Goal: Navigation & Orientation: Find specific page/section

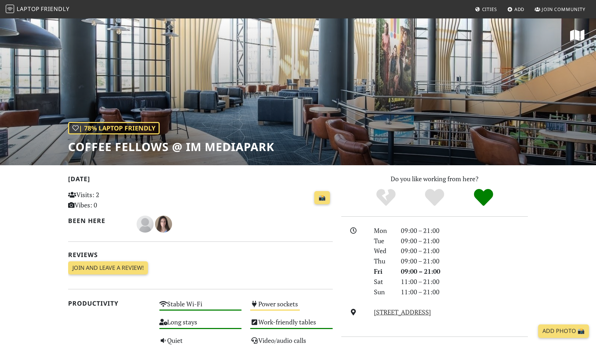
click at [36, 16] on nav "Laptop Friendly Cities Add Join Community" at bounding box center [298, 9] width 596 height 18
click at [34, 11] on span "Laptop" at bounding box center [28, 9] width 23 height 8
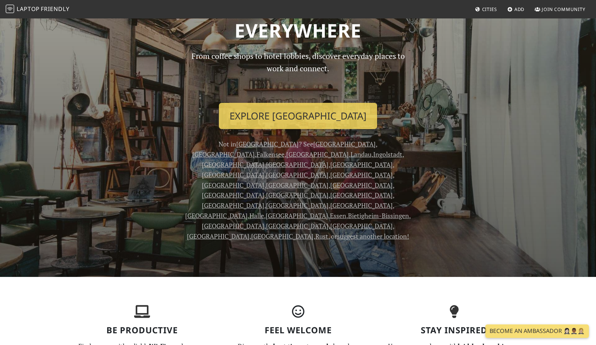
scroll to position [59, 0]
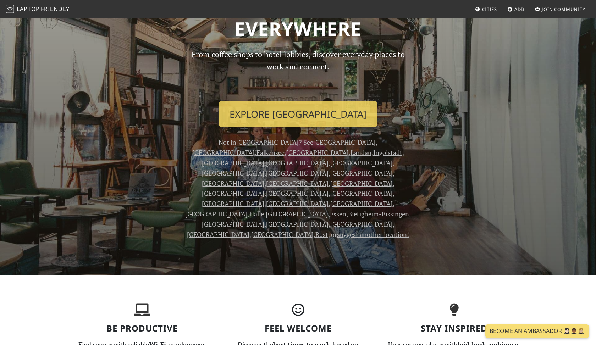
click at [483, 12] on span "Cities" at bounding box center [490, 9] width 15 height 6
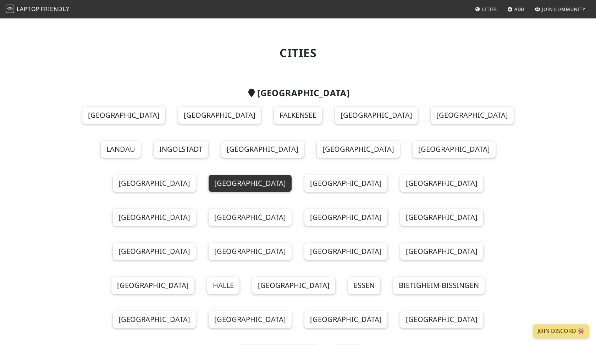
click at [292, 175] on link "Cologne" at bounding box center [250, 183] width 83 height 17
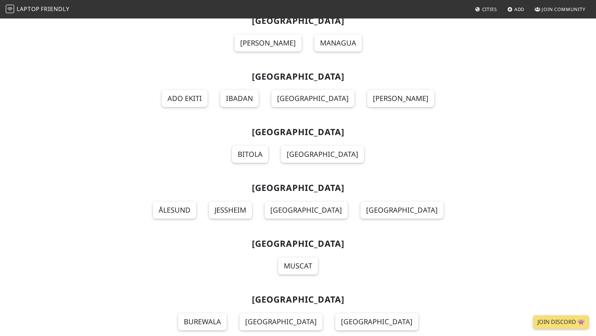
scroll to position [5779, 0]
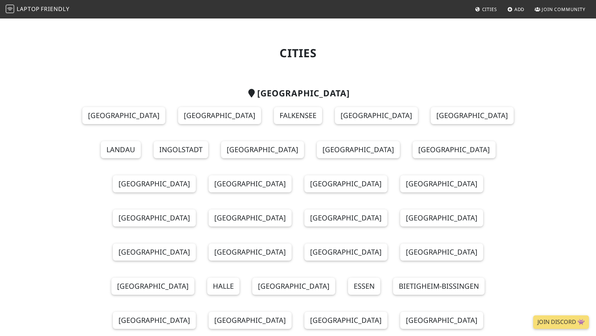
scroll to position [0, 0]
click at [292, 175] on link "[GEOGRAPHIC_DATA]" at bounding box center [250, 183] width 83 height 17
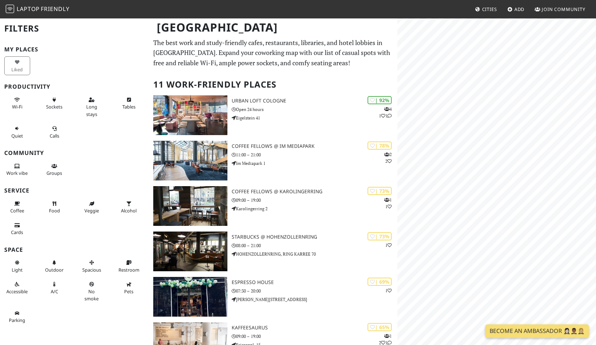
scroll to position [294, 0]
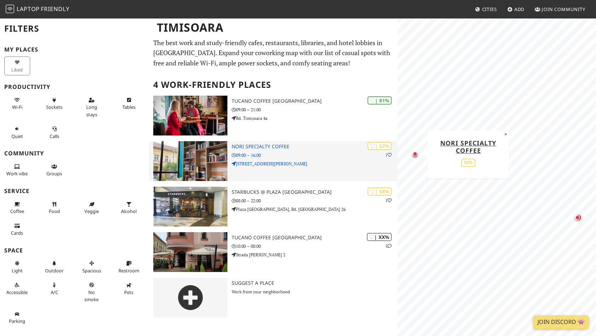
click at [249, 146] on h3 "NORI Specialty Coffee" at bounding box center [315, 146] width 166 height 6
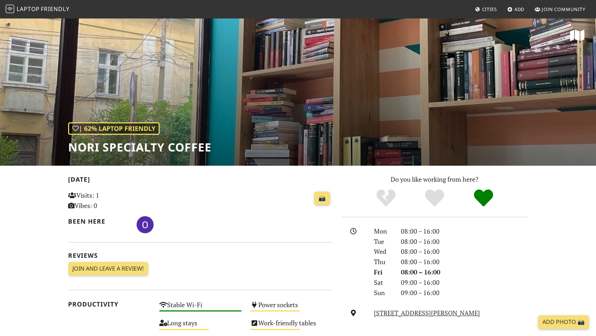
scroll to position [0, 0]
click at [284, 130] on div "| 62% Laptop Friendly NORI Specialty Coffee" at bounding box center [298, 92] width 596 height 148
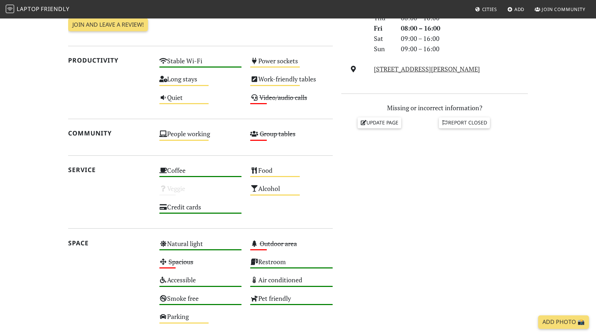
scroll to position [240, 0]
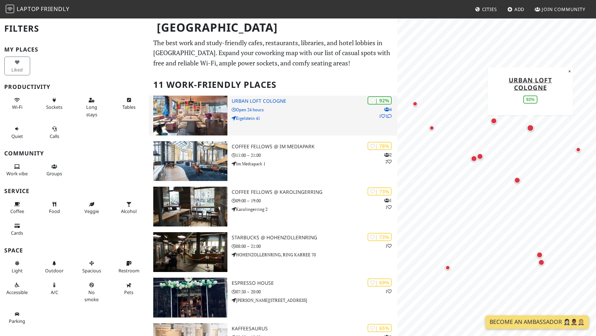
click at [289, 104] on div "| 92% 4 1 1 URBAN LOFT [GEOGRAPHIC_DATA] Open 24 hours Eigelstein 41" at bounding box center [315, 116] width 166 height 40
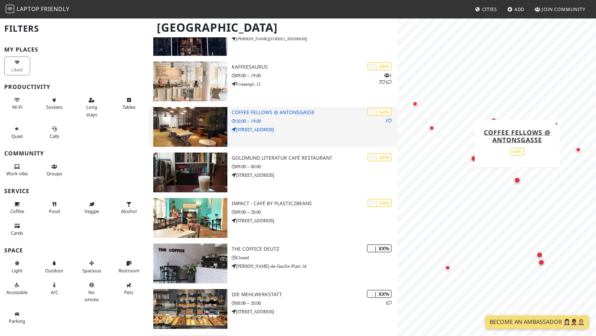
scroll to position [263, 0]
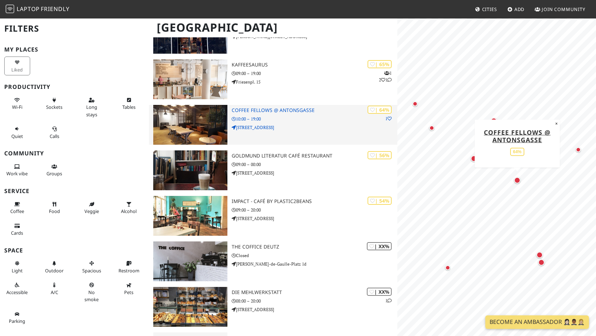
click at [314, 116] on p "10:00 – 19:00" at bounding box center [315, 118] width 166 height 7
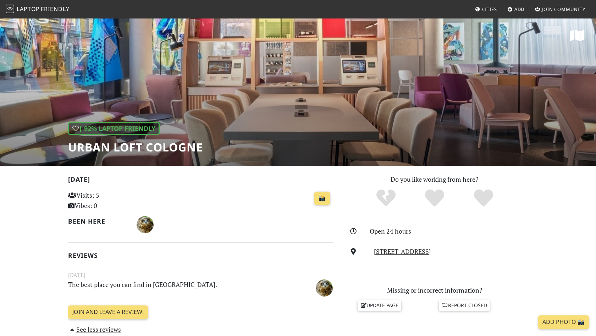
click at [281, 108] on div "| 92% Laptop Friendly URBAN LOFT Cologne" at bounding box center [298, 92] width 596 height 148
drag, startPoint x: 199, startPoint y: 153, endPoint x: 74, endPoint y: 145, distance: 125.2
click at [74, 145] on h1 "URBAN LOFT Cologne" at bounding box center [135, 146] width 135 height 13
copy h1 "RBAN LOFT Cologn"
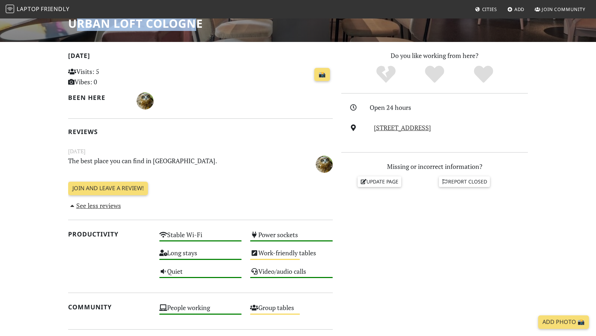
scroll to position [130, 0]
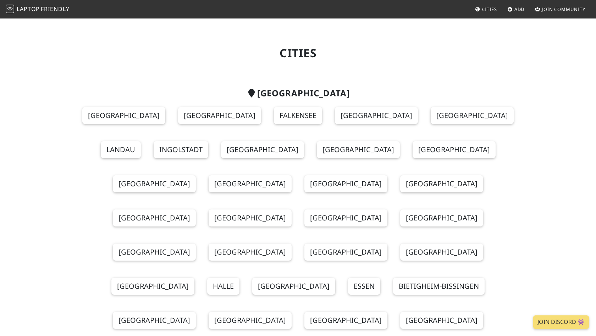
click at [541, 11] on link "Join Community" at bounding box center [560, 9] width 56 height 13
